Goal: Task Accomplishment & Management: Use online tool/utility

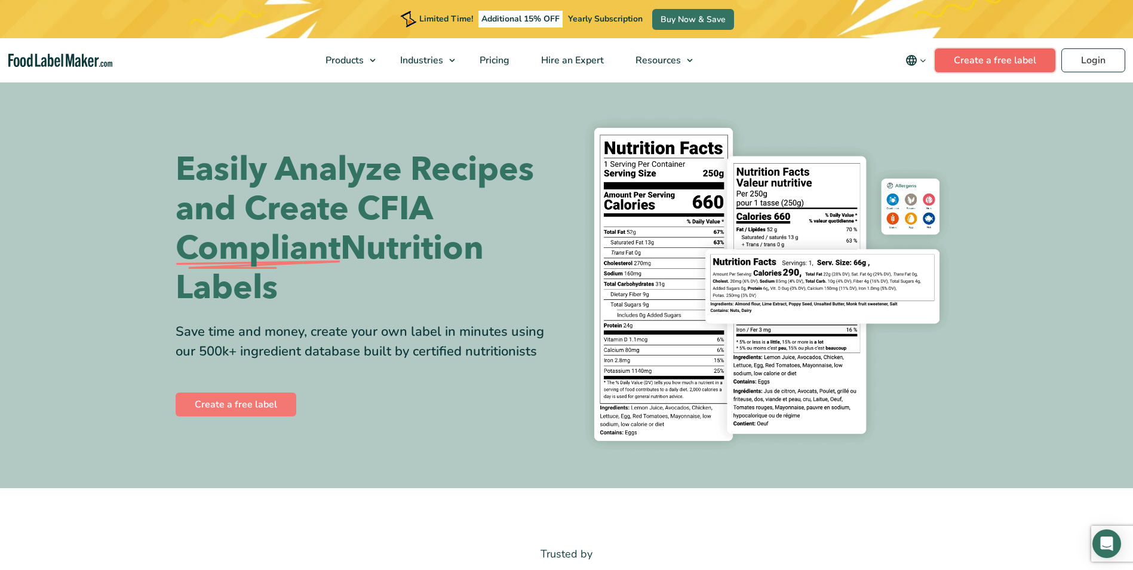
click at [977, 65] on link "Create a free label" at bounding box center [995, 60] width 121 height 24
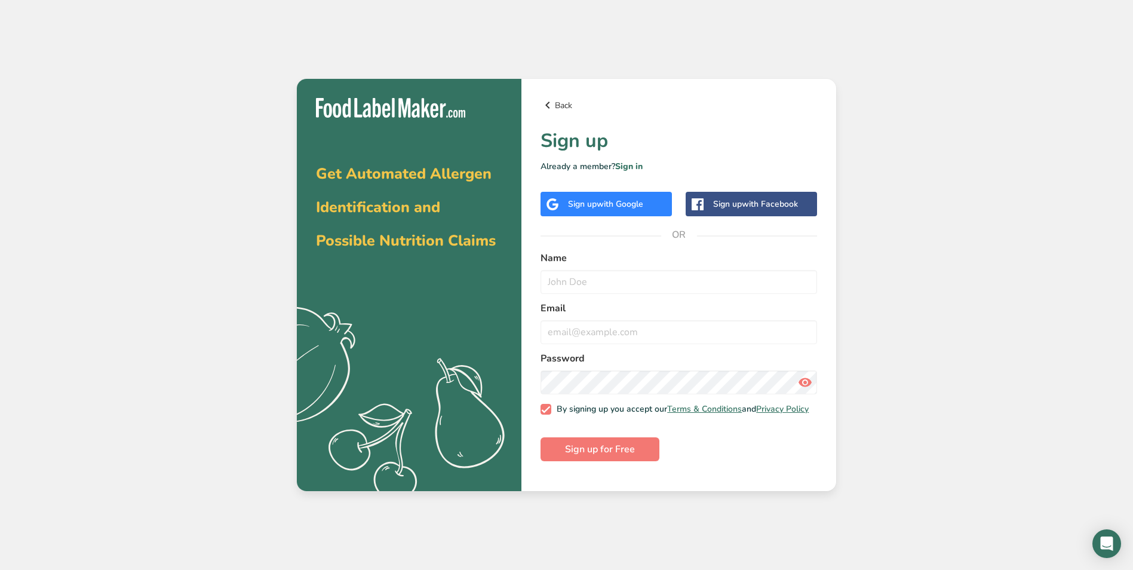
click at [560, 105] on link "Back" at bounding box center [679, 105] width 277 height 14
